Goal: Navigation & Orientation: Find specific page/section

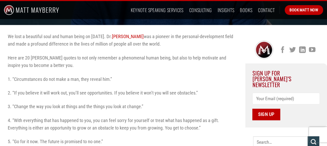
scroll to position [155, 0]
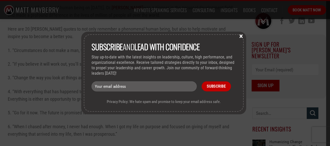
click at [241, 38] on button "×" at bounding box center [242, 36] width 8 height 5
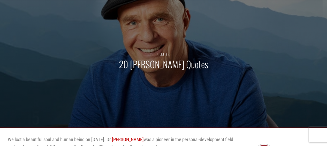
scroll to position [0, 0]
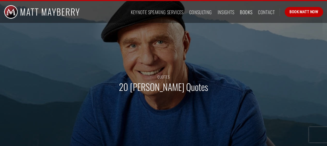
click at [245, 13] on link "Books" at bounding box center [246, 11] width 12 height 9
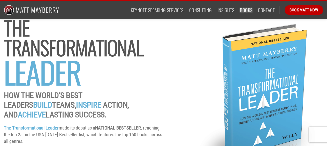
scroll to position [26, 0]
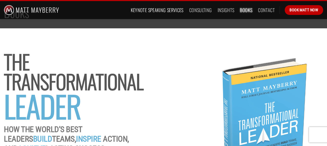
click at [174, 11] on link "Keynote Speaking Services" at bounding box center [156, 9] width 53 height 9
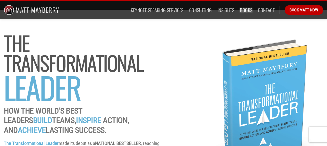
scroll to position [52, 0]
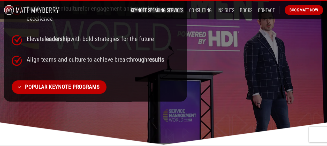
scroll to position [361, 0]
